Goal: Navigation & Orientation: Go to known website

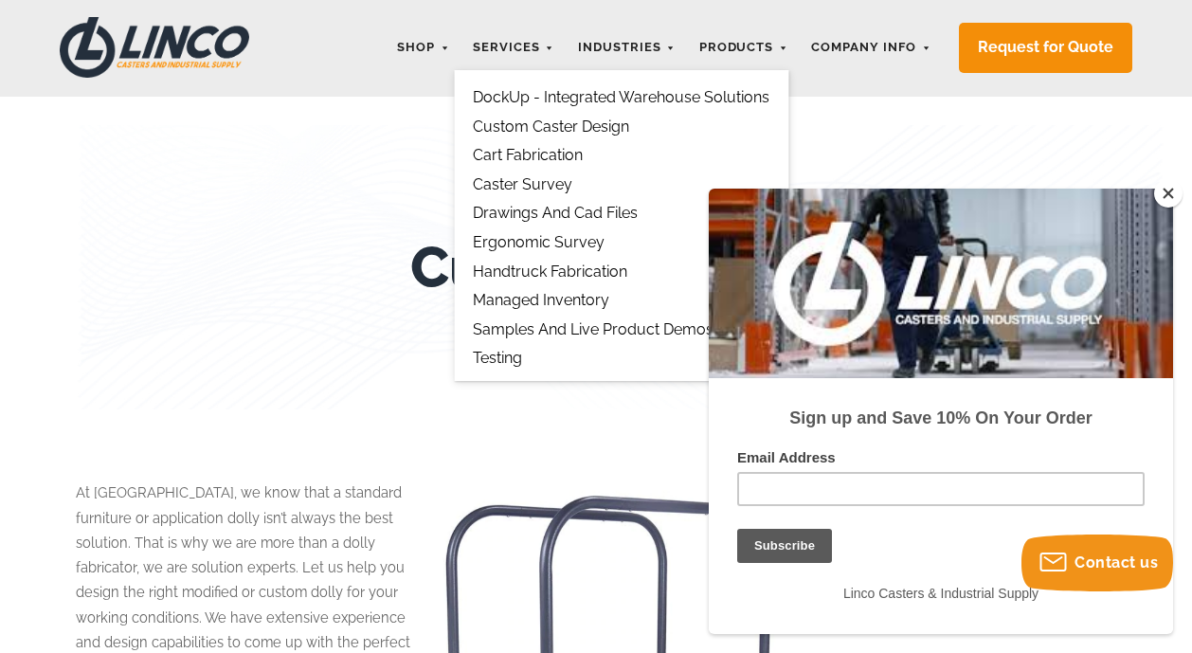
scroll to position [65, 0]
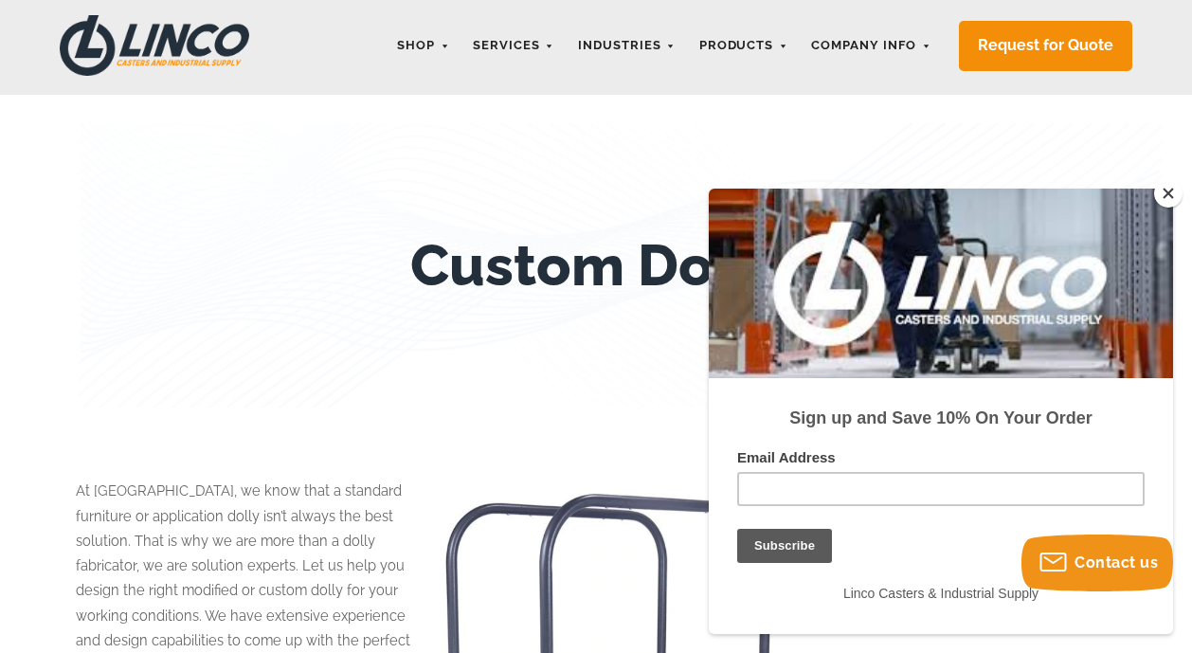
click at [214, 47] on img at bounding box center [154, 45] width 189 height 61
